Goal: Transaction & Acquisition: Obtain resource

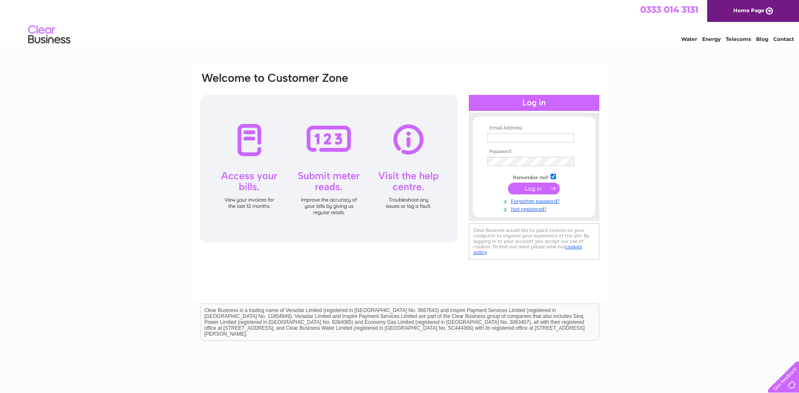
click at [501, 139] on input "text" at bounding box center [531, 137] width 87 height 9
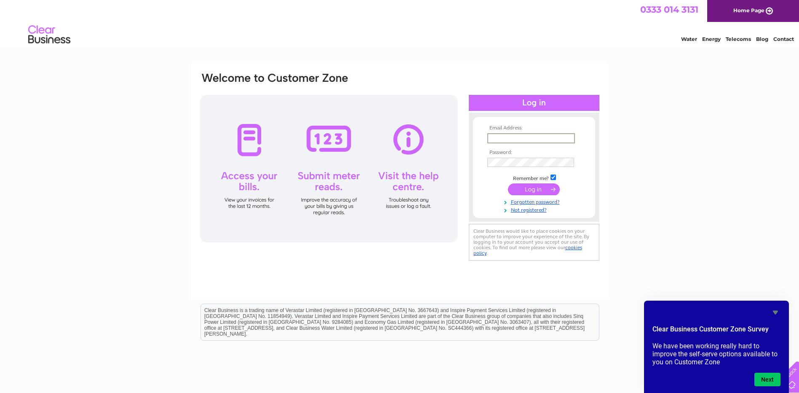
paste input "makhua666@gmail.com"
type input "makhua666@gmail.com"
click at [556, 177] on input "checkbox" at bounding box center [553, 176] width 5 height 5
checkbox input "false"
click at [547, 191] on input "submit" at bounding box center [534, 188] width 52 height 12
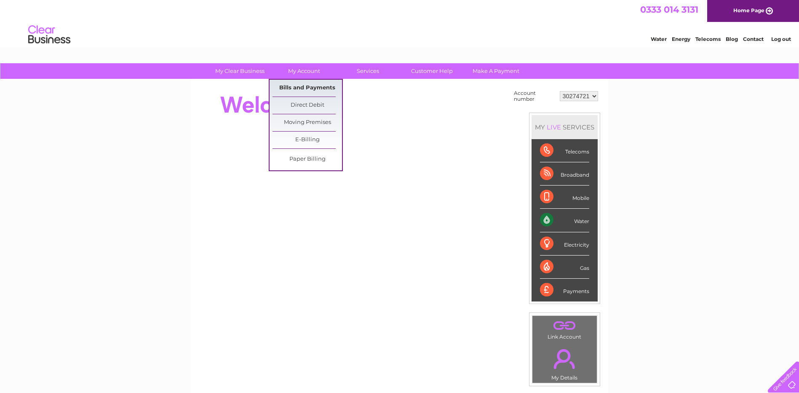
click at [313, 91] on link "Bills and Payments" at bounding box center [308, 88] width 70 height 17
click at [309, 88] on link "Bills and Payments" at bounding box center [308, 88] width 70 height 17
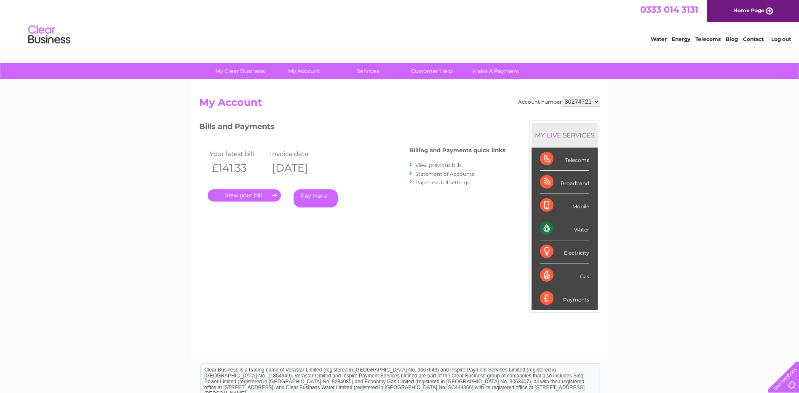
click at [442, 165] on link "View previous bills" at bounding box center [438, 165] width 46 height 6
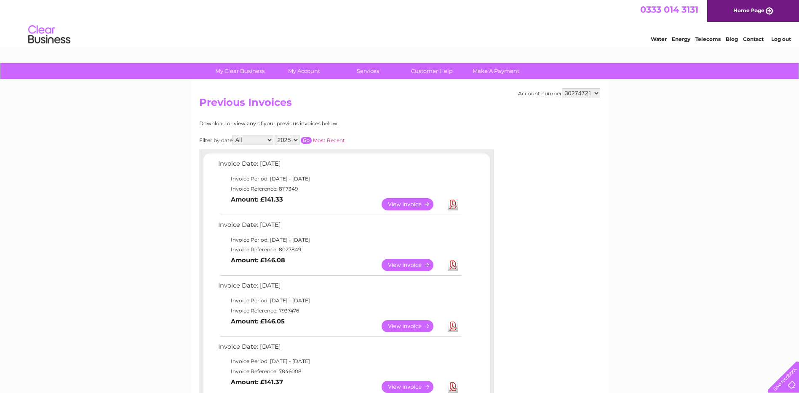
click at [296, 139] on select "2025 2024 2023" at bounding box center [287, 140] width 25 height 10
click at [276, 135] on select "2025 2024 2023" at bounding box center [287, 140] width 25 height 10
click at [307, 141] on input "button" at bounding box center [306, 140] width 11 height 7
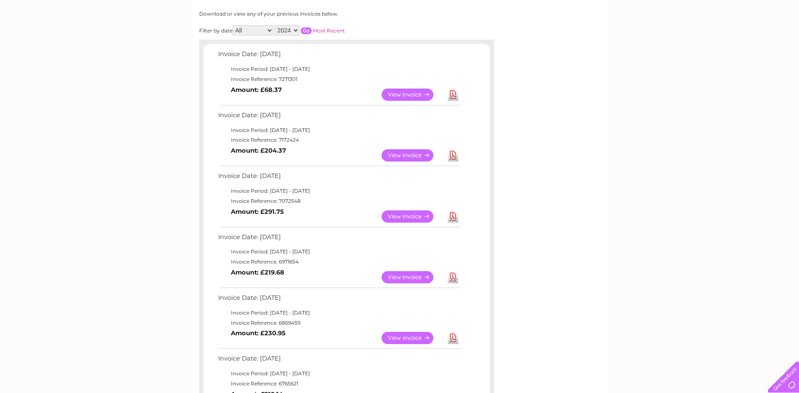
scroll to position [107, 0]
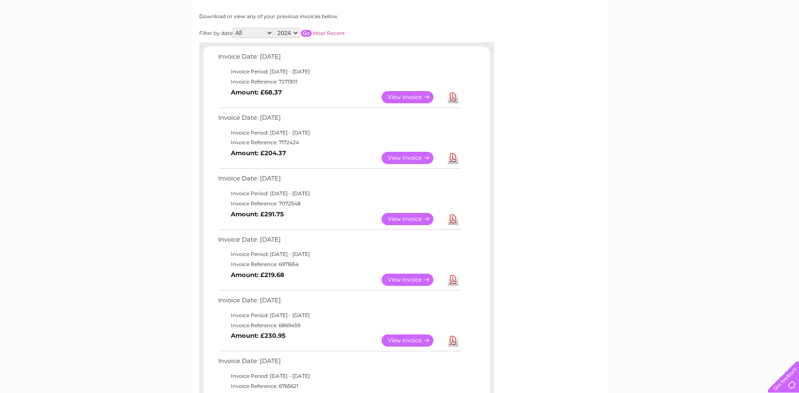
click at [456, 101] on link "Download" at bounding box center [453, 97] width 11 height 12
click at [454, 99] on link "Download" at bounding box center [453, 97] width 11 height 12
click at [453, 99] on link "Download" at bounding box center [453, 97] width 11 height 12
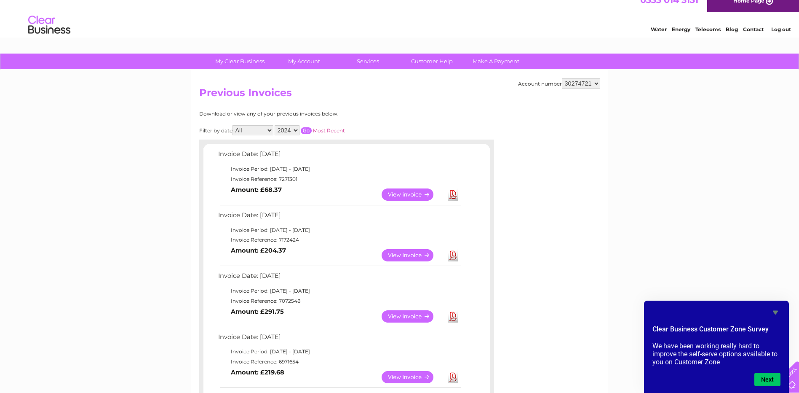
scroll to position [3, 0]
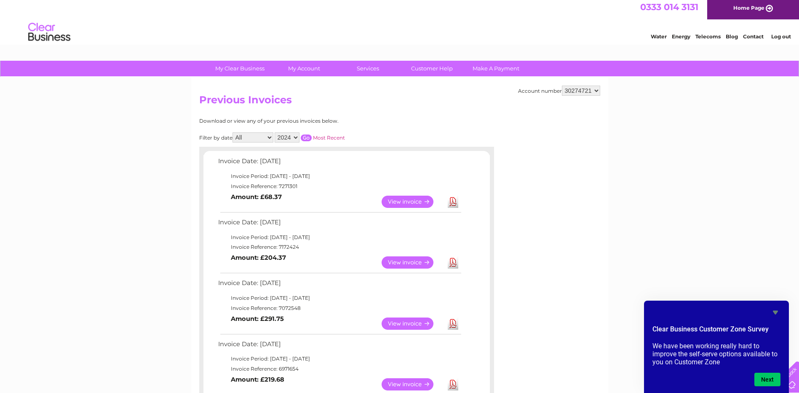
click at [295, 137] on select "2025 2024 2023" at bounding box center [287, 137] width 25 height 10
select select "2025"
click at [276, 132] on select "2025 2024 2023" at bounding box center [287, 137] width 25 height 10
click at [308, 138] on input "button" at bounding box center [306, 137] width 11 height 7
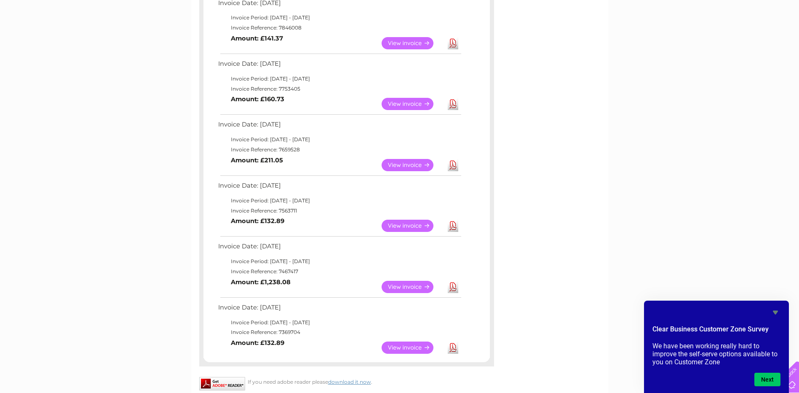
scroll to position [362, 0]
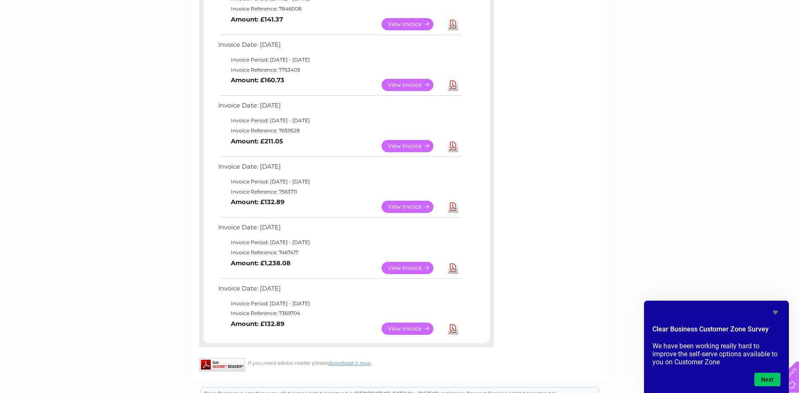
click at [456, 272] on link "Download" at bounding box center [453, 268] width 11 height 12
click at [455, 271] on link "Download" at bounding box center [453, 268] width 11 height 12
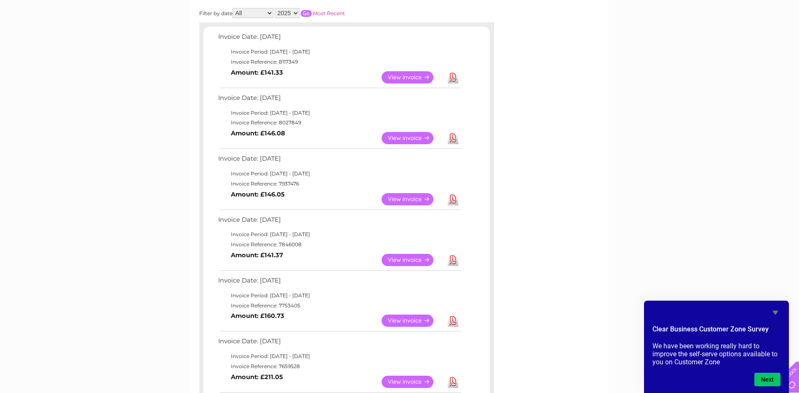
scroll to position [124, 0]
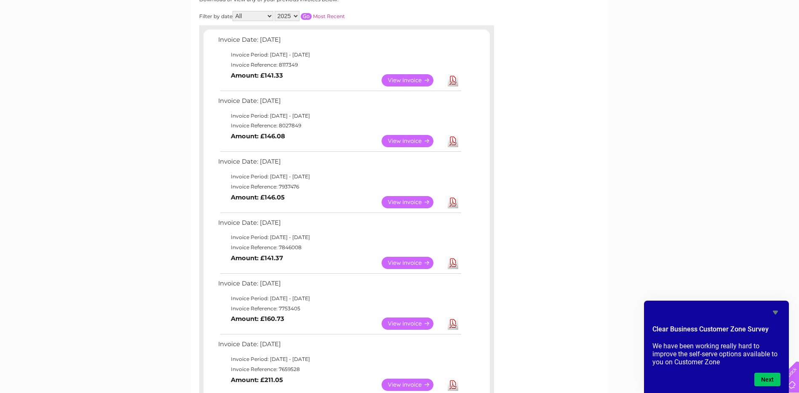
click at [724, 104] on div "My Clear Business Login Details My Details My Preferences Link Account My Accou…" at bounding box center [399, 352] width 799 height 826
drag, startPoint x: 799, startPoint y: 131, endPoint x: 808, endPoint y: 180, distance: 49.8
click at [799, 180] on html "My Clear Business Login Details My Details My Preferences Link Account My Accou…" at bounding box center [399, 323] width 799 height 895
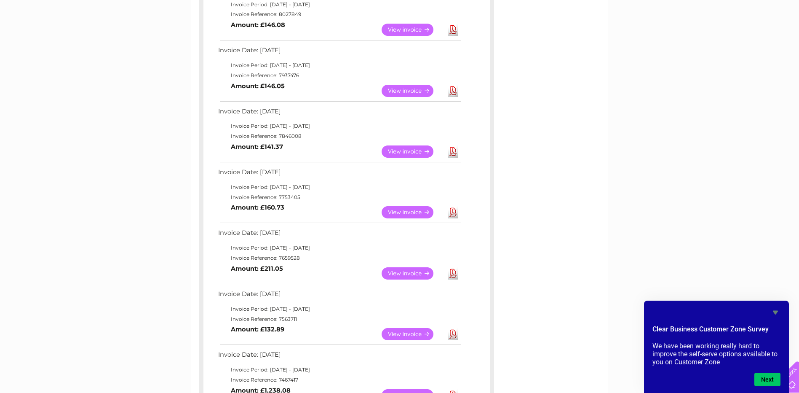
scroll to position [310, 0]
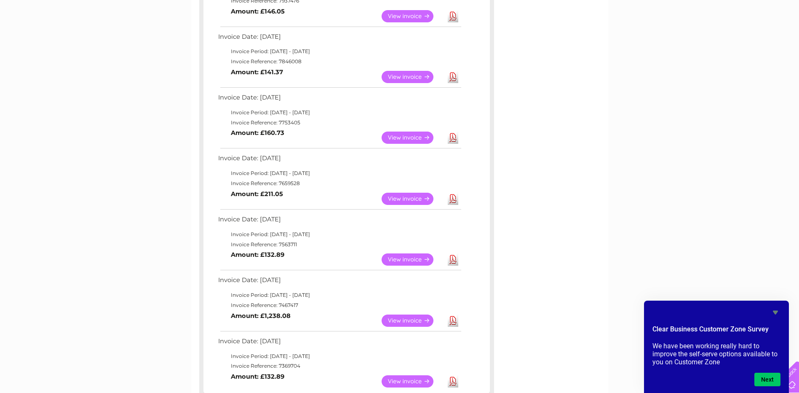
click at [449, 319] on link "Download" at bounding box center [453, 320] width 11 height 12
